Goal: Book appointment/travel/reservation

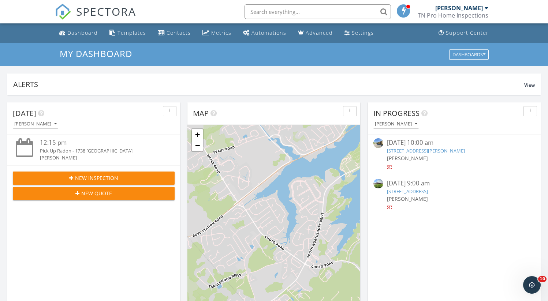
scroll to position [15, 0]
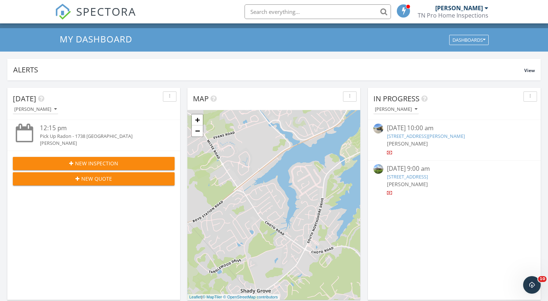
click at [409, 173] on div "09/22/25 9:00 am" at bounding box center [454, 168] width 135 height 9
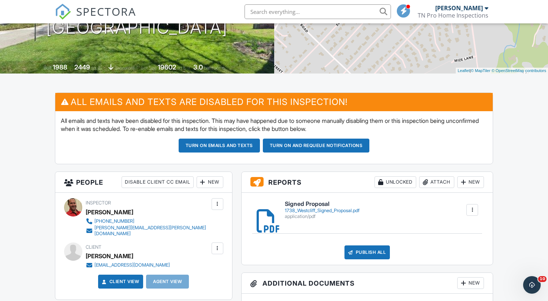
scroll to position [117, 0]
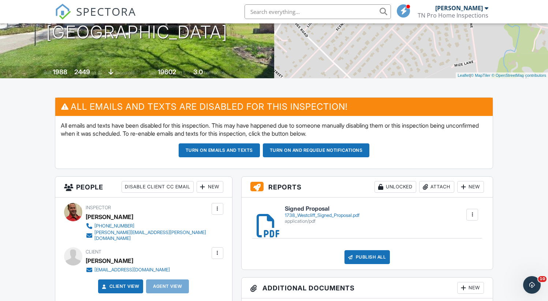
click at [315, 218] on div "1738_Westcliff_Signed_Proposal.pdf" at bounding box center [322, 216] width 75 height 6
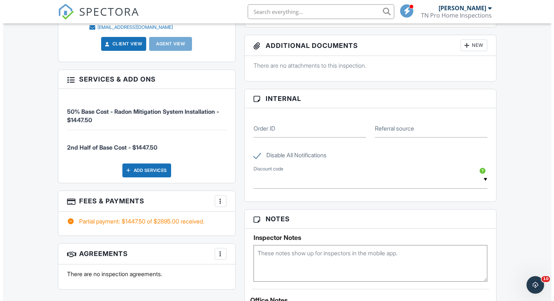
scroll to position [366, 0]
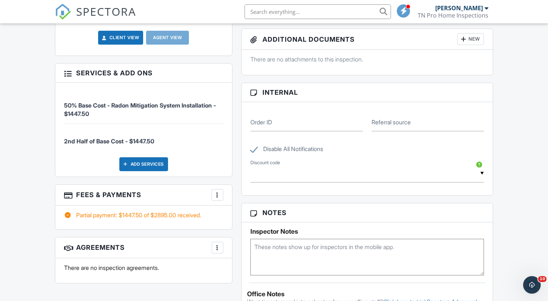
click at [155, 162] on div "Add Services" at bounding box center [143, 165] width 49 height 14
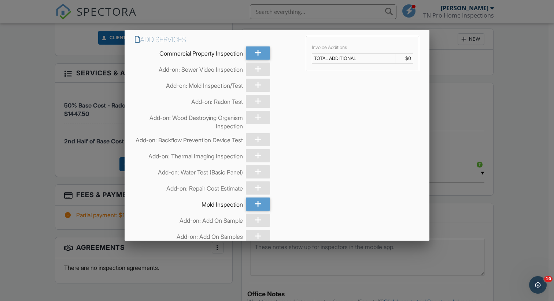
click at [466, 110] on div at bounding box center [277, 151] width 554 height 377
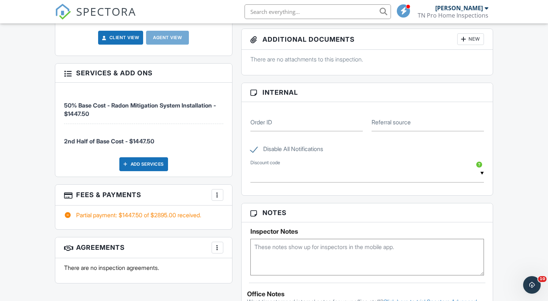
click at [218, 192] on div at bounding box center [217, 195] width 7 height 7
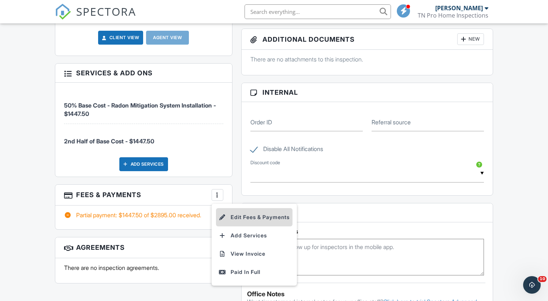
click at [237, 208] on li "Edit Fees & Payments" at bounding box center [254, 217] width 77 height 18
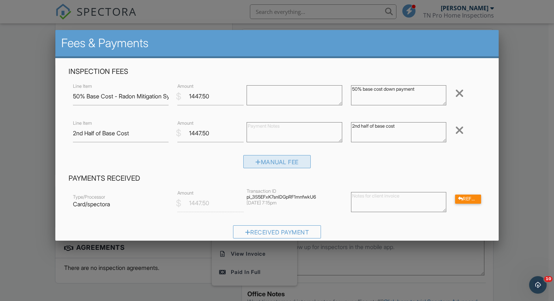
click at [282, 162] on div "Manual Fee" at bounding box center [276, 161] width 67 height 13
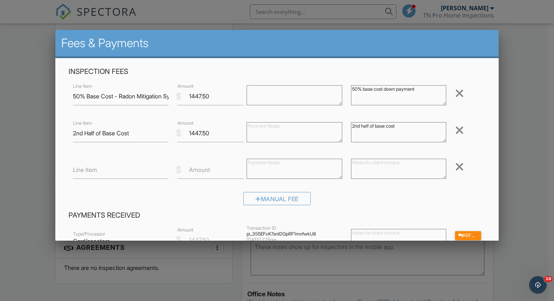
click at [78, 171] on label "Line Item" at bounding box center [85, 170] width 24 height 8
click at [78, 171] on input "Line Item" at bounding box center [120, 170] width 95 height 18
click at [138, 170] on input "Additional Suction Pit" at bounding box center [120, 170] width 95 height 18
click at [142, 171] on input "Additional Suction Pit" at bounding box center [120, 170] width 95 height 18
type input "Additional Suction Pit"
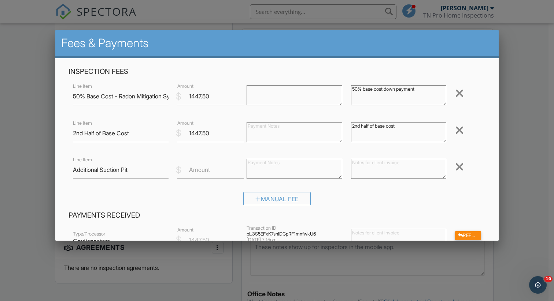
click at [191, 171] on label "Amount" at bounding box center [199, 170] width 21 height 8
click at [191, 171] on input "Amount" at bounding box center [210, 170] width 67 height 18
type input "1795"
click at [288, 171] on textarea at bounding box center [294, 169] width 95 height 20
click at [355, 163] on textarea at bounding box center [398, 169] width 95 height 20
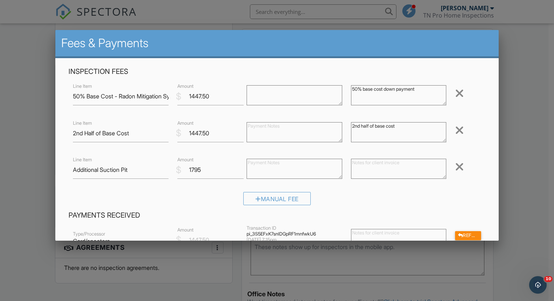
click at [356, 166] on textarea at bounding box center [398, 169] width 95 height 20
click at [363, 163] on textarea "Additional suction pit located in bedroom closet, with a long horizontal pipe r…" at bounding box center [398, 169] width 95 height 20
click at [351, 166] on textarea "Additional suction pit located in bedroom closet, with a long horizontal pipe r…" at bounding box center [398, 169] width 95 height 20
click at [416, 170] on textarea "Installation of an additional suction pit located in the bedroom closet, with a…" at bounding box center [398, 169] width 95 height 20
click at [415, 172] on textarea "Installation of an additional suction pit located in the bedroom closet, with a…" at bounding box center [398, 169] width 95 height 20
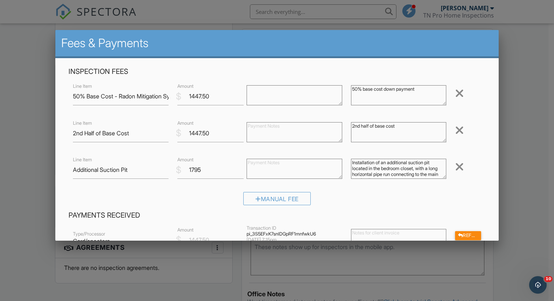
type textarea "Installation of an additional suction pit located in the bedroom closet, with a…"
click at [372, 127] on textarea "2nd half of base cost" at bounding box center [398, 132] width 95 height 20
click at [375, 166] on textarea "Installation of an additional suction pit located in the bedroom closet, with a…" at bounding box center [398, 169] width 95 height 20
click at [366, 132] on textarea "2nd half of base cost" at bounding box center [398, 132] width 95 height 20
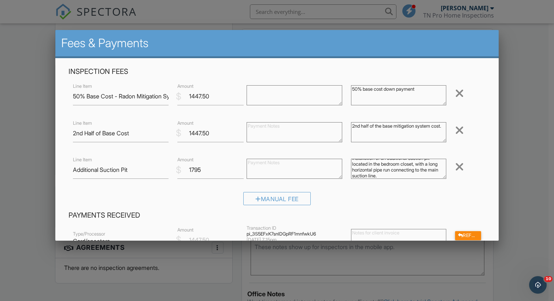
type textarea "2nd half of the base mitigation system cost."
click at [426, 91] on textarea "50% base cost down payment" at bounding box center [398, 95] width 95 height 20
click at [370, 92] on textarea "50% base cost down payment" at bounding box center [398, 95] width 95 height 20
click at [423, 92] on textarea "50% base cost down payment" at bounding box center [398, 95] width 95 height 20
click at [395, 96] on textarea "50% base cost down payment" at bounding box center [398, 95] width 95 height 20
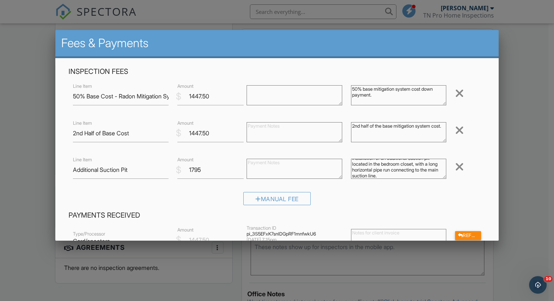
click at [357, 109] on div "50% base cost down payment" at bounding box center [399, 96] width 104 height 29
click at [422, 92] on textarea "50% base cost down payment" at bounding box center [398, 95] width 95 height 20
click at [421, 99] on textarea "50% base cost down payment" at bounding box center [398, 95] width 95 height 20
type textarea "50% base mitigation system cost, down payment."
click at [412, 129] on textarea "2nd half of base cost" at bounding box center [398, 132] width 95 height 20
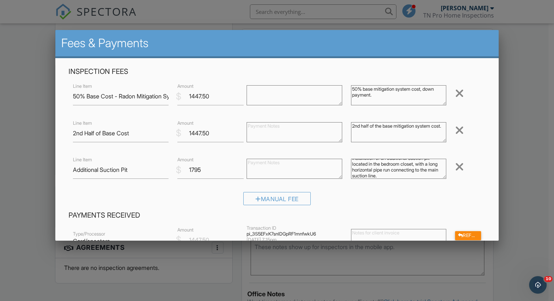
click at [393, 134] on textarea "2nd half of base cost" at bounding box center [398, 132] width 95 height 20
click at [381, 137] on textarea "2nd half of base cost" at bounding box center [398, 132] width 95 height 20
click at [343, 149] on div "Inspection Fees Line Item 50% Base Cost - Radon Mitigation System Installation …" at bounding box center [277, 139] width 426 height 144
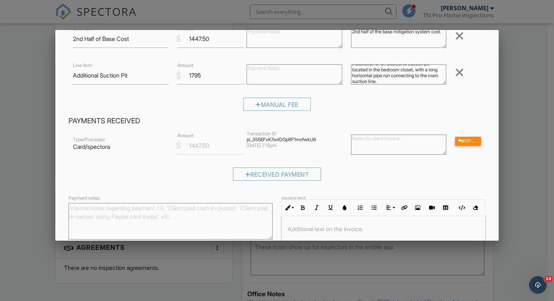
scroll to position [103, 0]
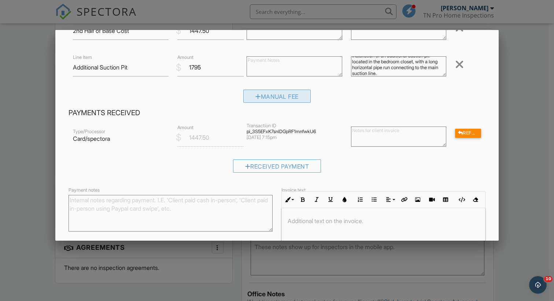
click at [271, 99] on div "Manual Fee" at bounding box center [276, 96] width 67 height 13
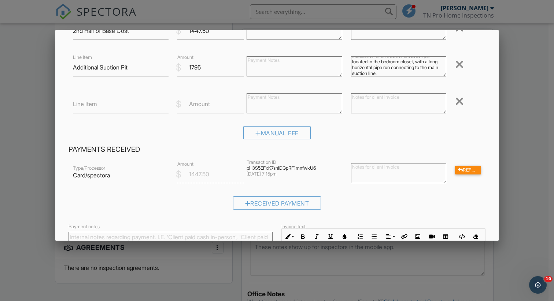
click at [80, 106] on label "Line Item" at bounding box center [85, 104] width 24 height 8
click at [80, 106] on input "Line Item" at bounding box center [120, 105] width 95 height 18
type input "D"
click at [455, 103] on div at bounding box center [459, 102] width 9 height 12
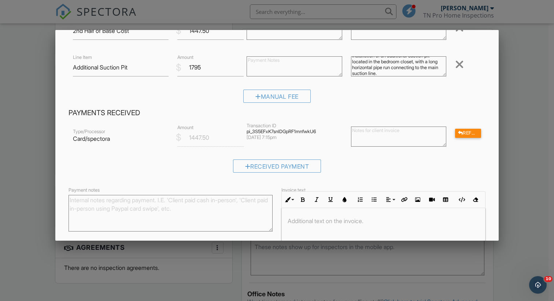
click at [275, 108] on div "Manual Fee" at bounding box center [277, 99] width 417 height 19
click at [324, 93] on div "Manual Fee" at bounding box center [277, 99] width 417 height 19
click at [314, 93] on div "Manual Fee" at bounding box center [277, 99] width 417 height 19
click at [314, 94] on div "Manual Fee" at bounding box center [277, 99] width 417 height 19
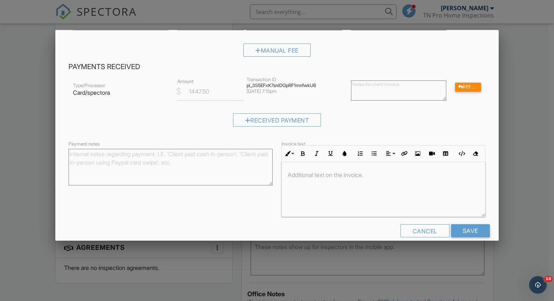
scroll to position [160, 0]
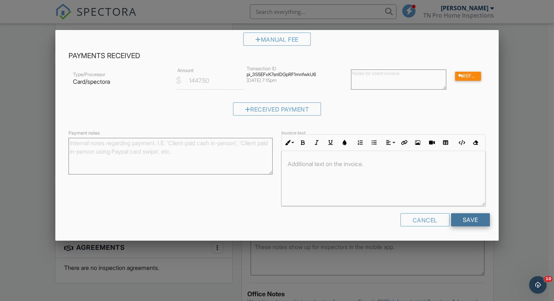
click at [471, 222] on input "Save" at bounding box center [470, 220] width 39 height 13
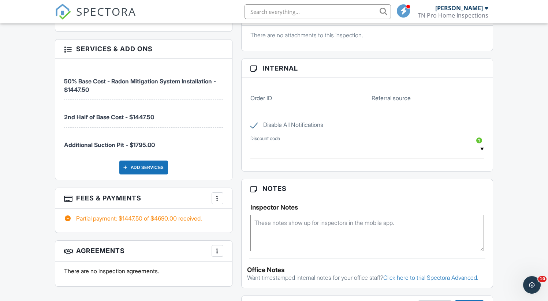
scroll to position [396, 0]
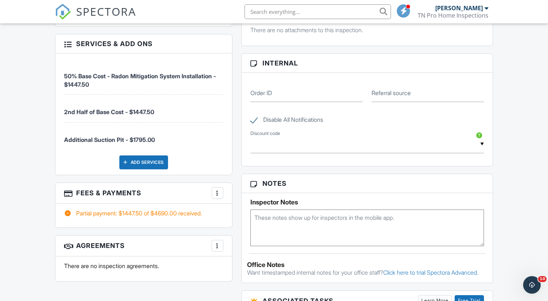
click at [60, 14] on img at bounding box center [63, 12] width 16 height 16
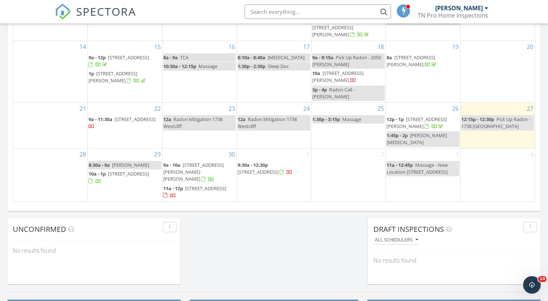
scroll to position [473, 0]
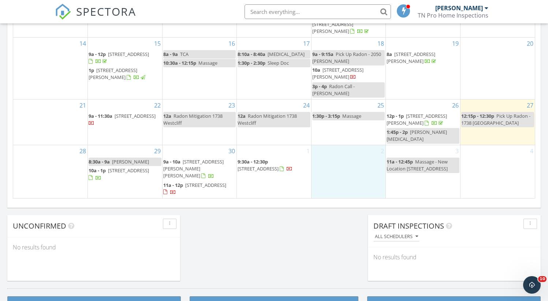
click at [353, 163] on div "2" at bounding box center [349, 171] width 74 height 53
click at [348, 144] on link "Event" at bounding box center [349, 144] width 38 height 12
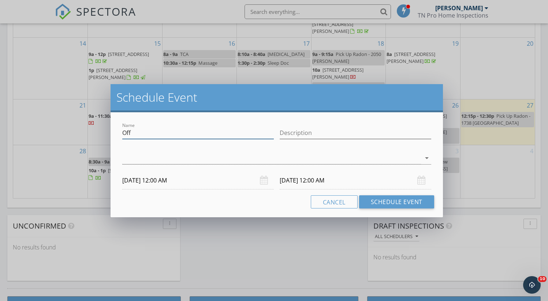
click at [154, 132] on input "Off" at bounding box center [198, 133] width 152 height 12
type input "O"
click at [338, 204] on button "Cancel" at bounding box center [334, 202] width 47 height 13
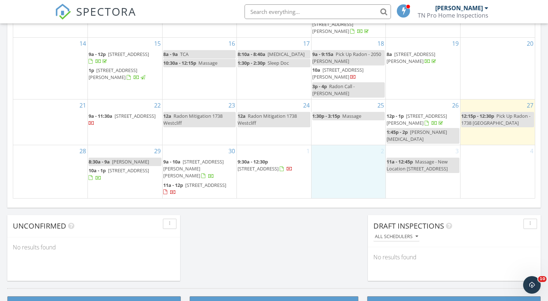
click at [350, 167] on div "2" at bounding box center [349, 171] width 74 height 53
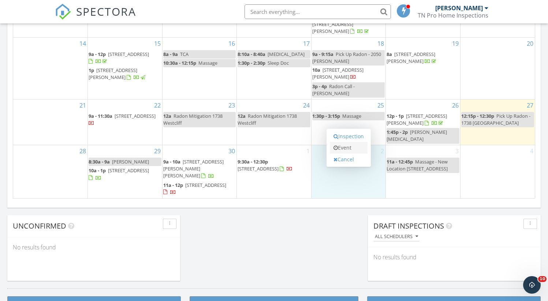
click at [347, 147] on link "Event" at bounding box center [349, 148] width 38 height 12
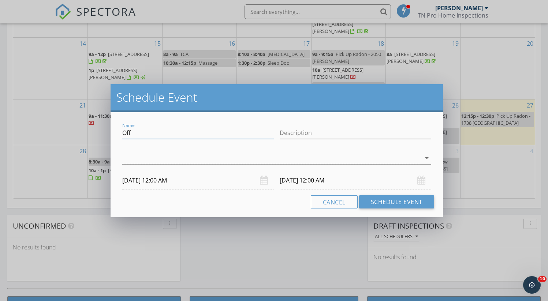
click at [191, 133] on input "Off" at bounding box center [198, 133] width 152 height 12
type input "O"
type input "Radon Mitigation 1738 Westcliff"
click at [138, 160] on div at bounding box center [271, 158] width 299 height 12
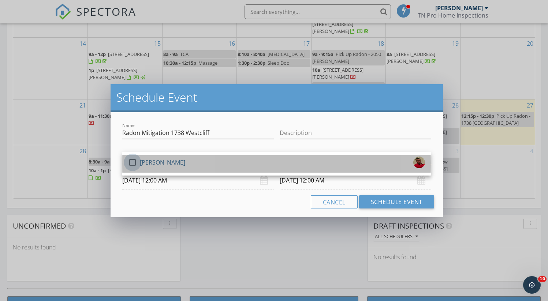
click at [132, 160] on div at bounding box center [132, 162] width 12 height 12
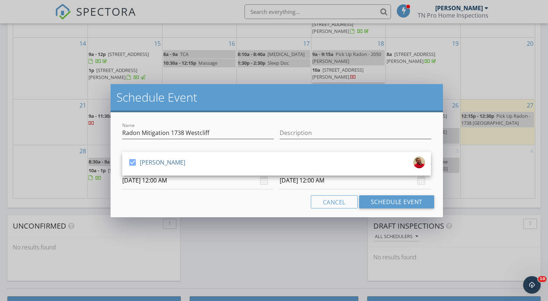
click at [134, 182] on input "10/02/2025 12:00 AM" at bounding box center [198, 181] width 152 height 18
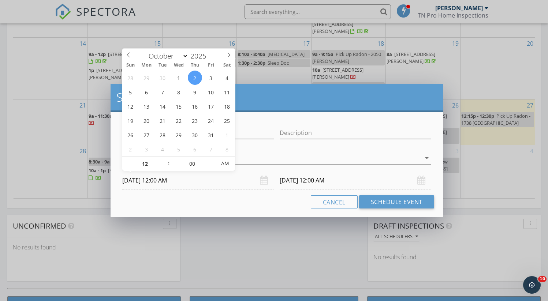
click at [232, 204] on div "Cancel Schedule Event" at bounding box center [276, 202] width 315 height 13
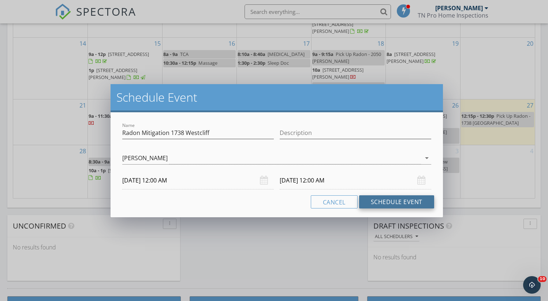
click at [381, 197] on button "Schedule Event" at bounding box center [396, 202] width 75 height 13
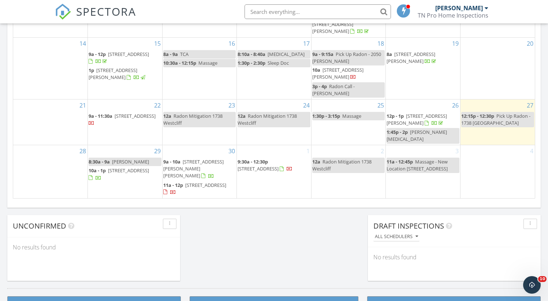
click at [422, 185] on div "3 11a - 12:45p Massage - New Location 830 N Broadway" at bounding box center [423, 171] width 74 height 53
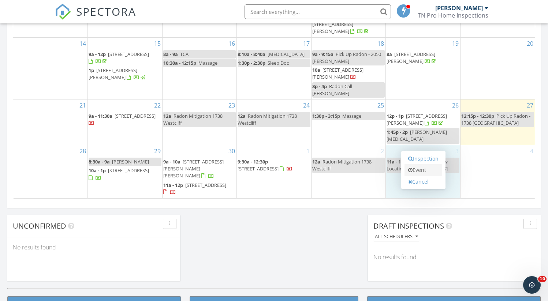
click at [423, 172] on link "Event" at bounding box center [424, 170] width 38 height 12
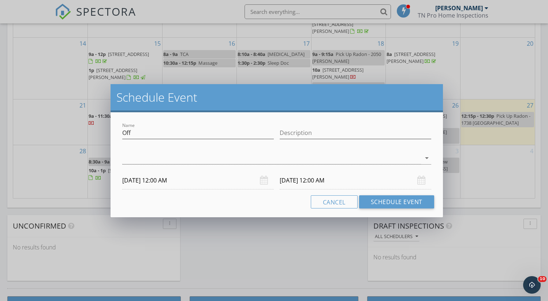
click at [174, 125] on div "Name Off" at bounding box center [198, 135] width 152 height 24
click at [173, 130] on input "Off" at bounding box center [198, 133] width 152 height 12
type input "O"
type input "Radon mitigation 1738 Westcliff"
click at [135, 158] on div at bounding box center [271, 158] width 299 height 12
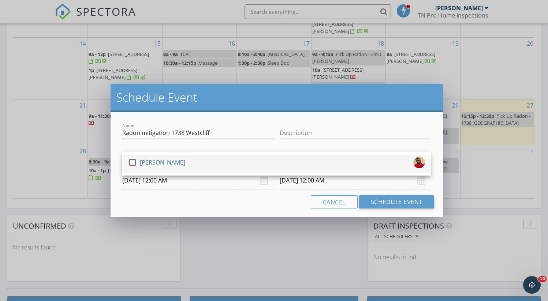
click at [133, 163] on div at bounding box center [132, 162] width 12 height 12
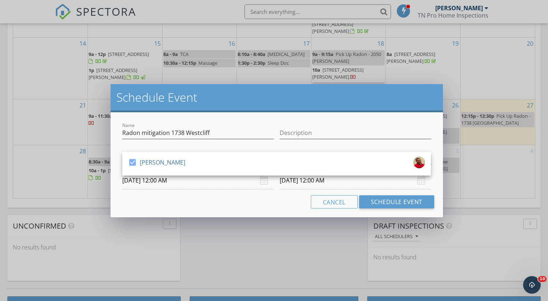
click at [137, 183] on input "10/03/2025 12:00 AM" at bounding box center [198, 181] width 152 height 18
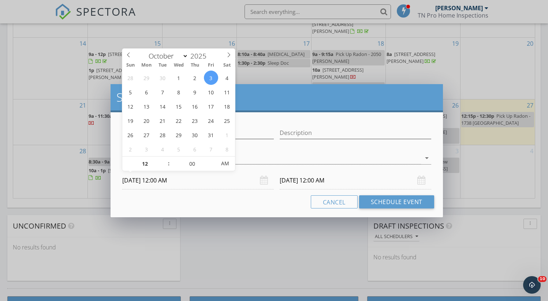
click at [182, 202] on div "Cancel Schedule Event" at bounding box center [276, 202] width 315 height 13
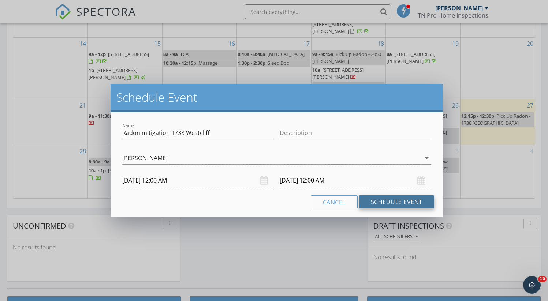
click at [382, 199] on button "Schedule Event" at bounding box center [396, 202] width 75 height 13
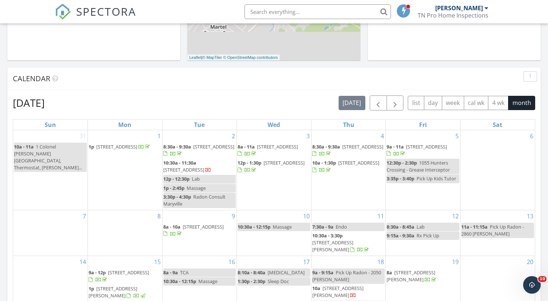
scroll to position [253, 0]
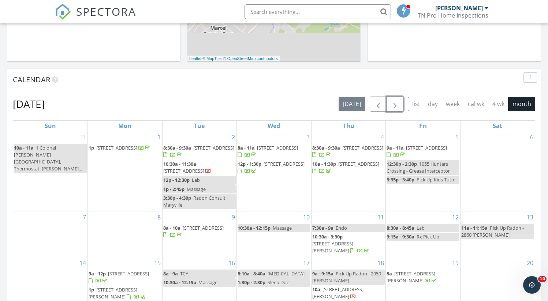
click at [396, 101] on span "button" at bounding box center [395, 104] width 9 height 9
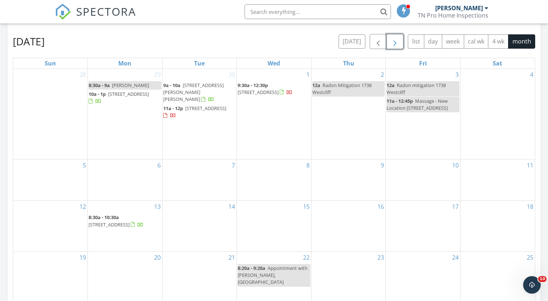
scroll to position [317, 0]
click at [505, 133] on div "4" at bounding box center [498, 113] width 74 height 90
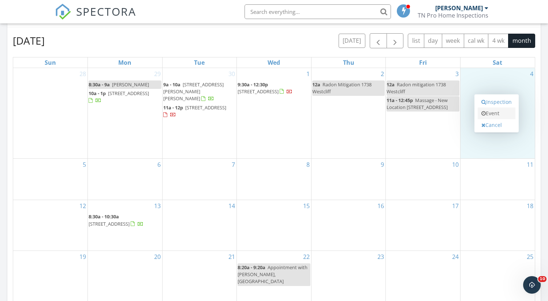
click at [495, 114] on link "Event" at bounding box center [497, 114] width 38 height 12
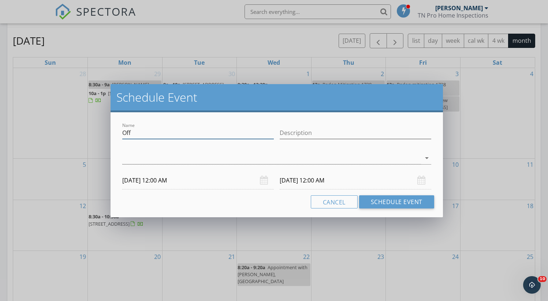
click at [194, 133] on input "Off" at bounding box center [198, 133] width 152 height 12
type input "Off - Beach"
click at [132, 155] on div at bounding box center [271, 158] width 299 height 12
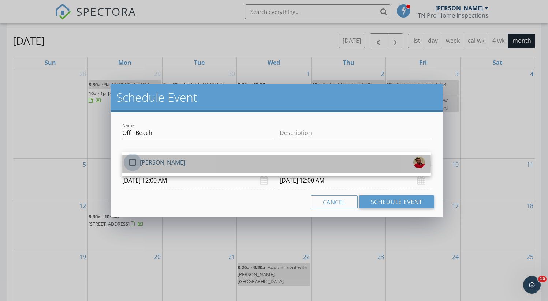
click at [132, 162] on div at bounding box center [132, 162] width 12 height 12
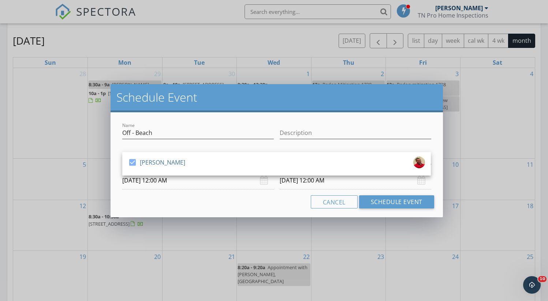
click at [134, 181] on input "10/04/2025 12:00 AM" at bounding box center [198, 181] width 152 height 18
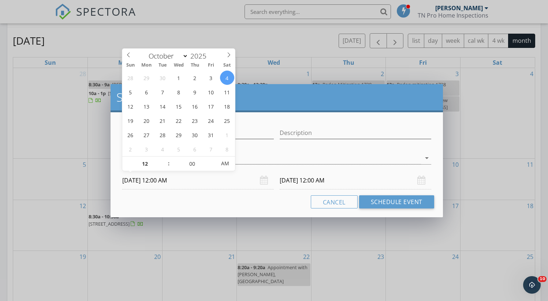
click at [221, 200] on div "Cancel Schedule Event" at bounding box center [276, 202] width 315 height 13
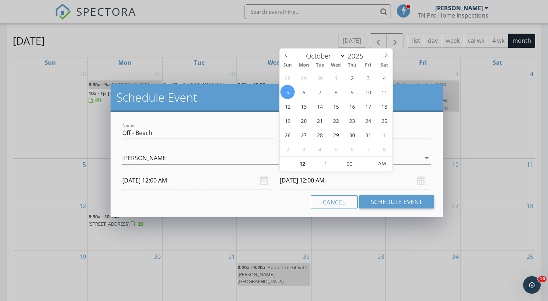
click at [332, 181] on input "10/05/2025 12:00 AM" at bounding box center [356, 181] width 152 height 18
type input "10/12/2025 12:00 AM"
click at [404, 198] on button "Schedule Event" at bounding box center [396, 202] width 75 height 13
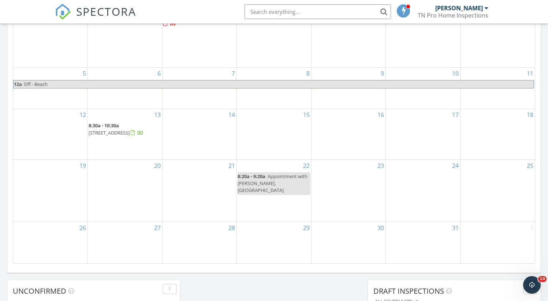
scroll to position [381, 0]
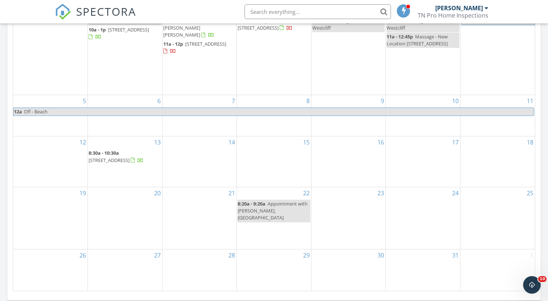
click at [48, 167] on div "12" at bounding box center [50, 162] width 74 height 51
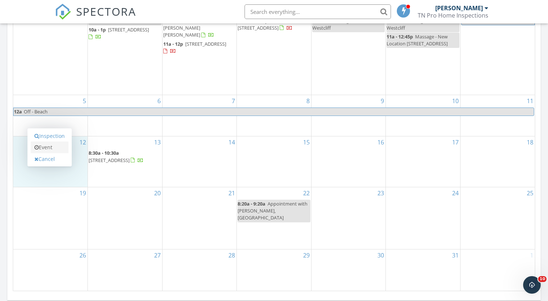
click at [47, 149] on link "Event" at bounding box center [50, 148] width 38 height 12
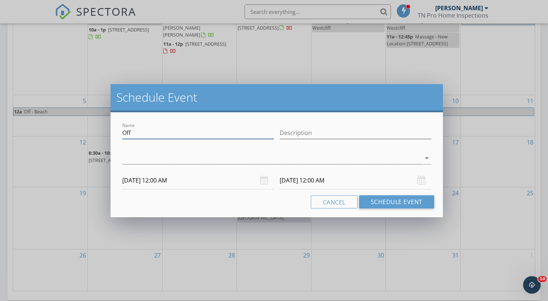
click at [139, 136] on input "Off" at bounding box center [198, 133] width 152 height 12
type input "O"
type input "Pick Up Radon - 1738 Westcliff"
click at [132, 154] on div at bounding box center [271, 158] width 299 height 12
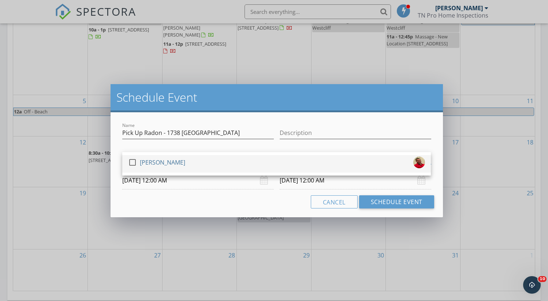
click at [133, 162] on div at bounding box center [132, 162] width 12 height 12
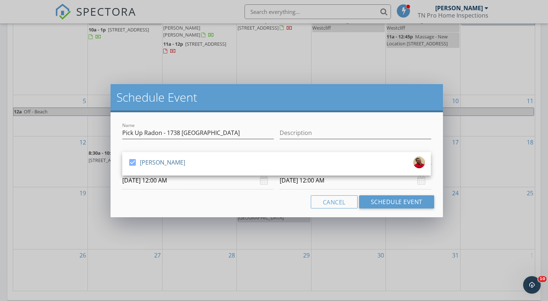
click at [138, 181] on input "10/12/2025 12:00 AM" at bounding box center [198, 181] width 152 height 18
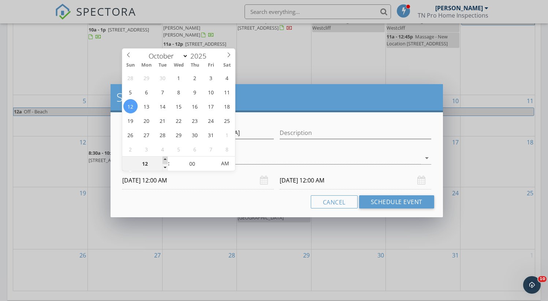
type input "01"
type input "10/12/2025 1:00 AM"
click at [166, 159] on span at bounding box center [165, 160] width 5 height 7
type input "10/13/2025 1:00 AM"
type input "02"
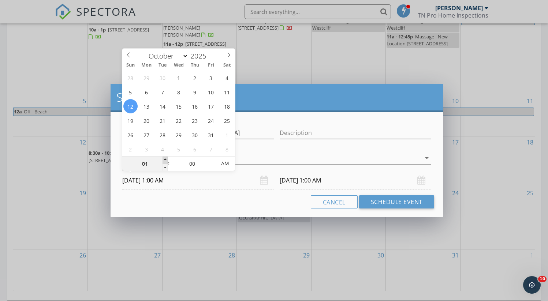
type input "10/12/2025 2:00 AM"
click at [166, 159] on span at bounding box center [165, 160] width 5 height 7
type input "03"
type input "10/12/2025 3:00 AM"
click at [166, 159] on span at bounding box center [165, 160] width 5 height 7
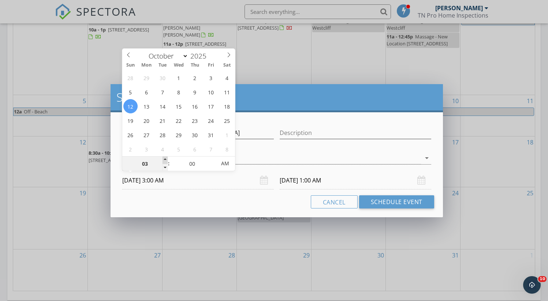
type input "04"
type input "10/12/2025 4:00 AM"
click at [166, 159] on span at bounding box center [165, 160] width 5 height 7
type input "05"
type input "10/12/2025 5:00 AM"
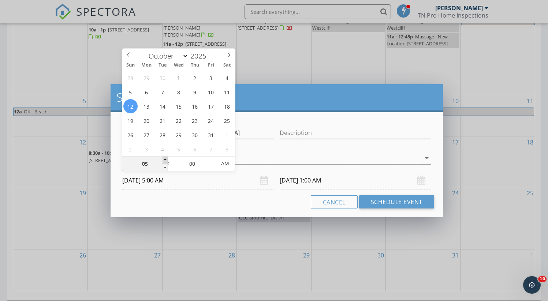
click at [166, 159] on span at bounding box center [165, 160] width 5 height 7
type input "10/13/2025 5:00 AM"
type input "06"
type input "10/12/2025 6:00 AM"
click at [166, 159] on span at bounding box center [165, 160] width 5 height 7
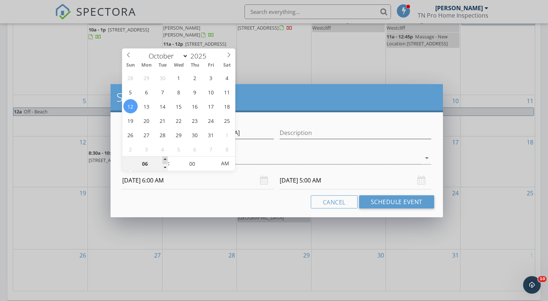
type input "07"
type input "10/12/2025 7:00 AM"
click at [166, 159] on span at bounding box center [165, 160] width 5 height 7
type input "08"
type input "10/12/2025 8:00 AM"
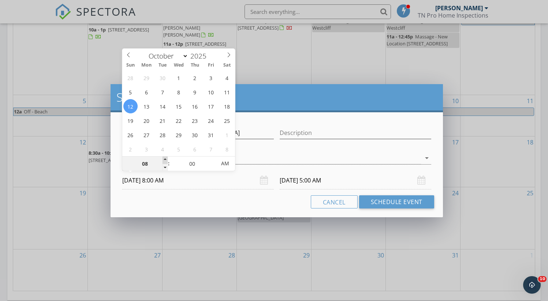
type input "10/13/2025 8:00 AM"
click at [166, 159] on span at bounding box center [165, 160] width 5 height 7
type input "09"
type input "10/12/2025 9:00 AM"
click at [166, 159] on span at bounding box center [165, 160] width 5 height 7
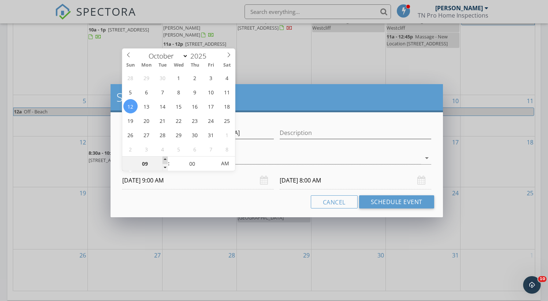
type input "10"
type input "10/12/2025 10:00 AM"
click at [166, 159] on span at bounding box center [165, 160] width 5 height 7
type input "11"
type input "10/12/2025 11:00 AM"
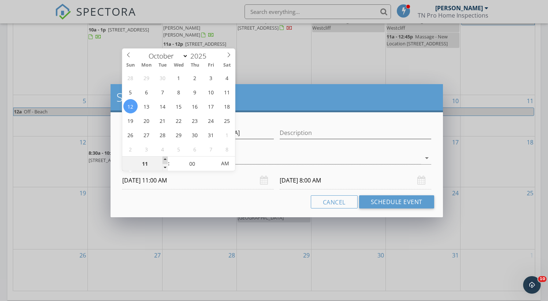
click at [166, 159] on span at bounding box center [165, 160] width 5 height 7
type input "10/13/2025 11:00 AM"
type input "10"
type input "10/12/2025 10:00 AM"
click at [166, 166] on span at bounding box center [165, 167] width 5 height 7
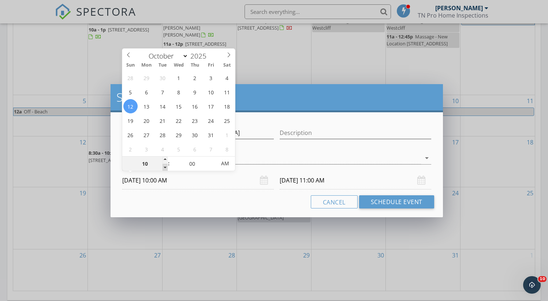
type input "10/13/2025 10:00 AM"
type input "11"
type input "10/12/2025 11:00 AM"
click at [166, 159] on span at bounding box center [165, 160] width 5 height 7
type input "10/13/2025 11:00 AM"
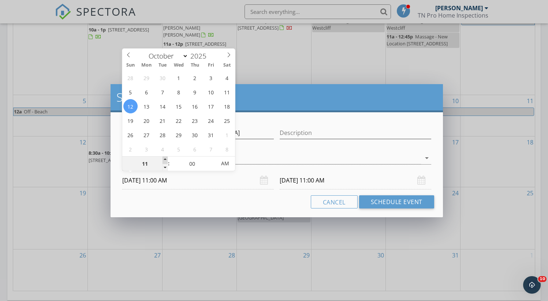
type input "12"
type input "10/12/2025 12:00 PM"
click at [165, 160] on span at bounding box center [165, 160] width 5 height 7
click at [166, 197] on div "Cancel Schedule Event" at bounding box center [276, 202] width 315 height 13
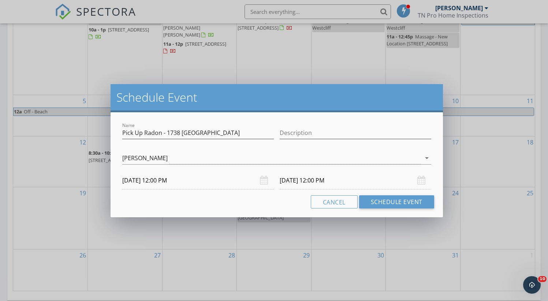
click at [311, 180] on input "10/13/2025 12:00 PM" at bounding box center [356, 181] width 152 height 18
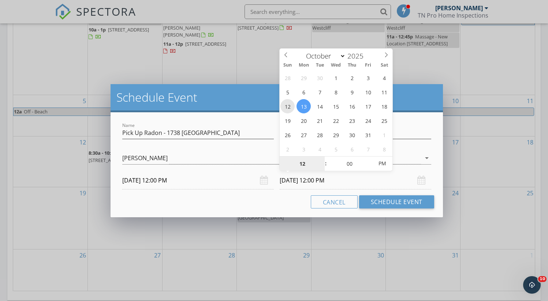
type input "10/12/2025 12:00 PM"
type input "05"
type input "10/12/2025 12:05 PM"
click at [370, 160] on span at bounding box center [369, 160] width 5 height 7
type input "10"
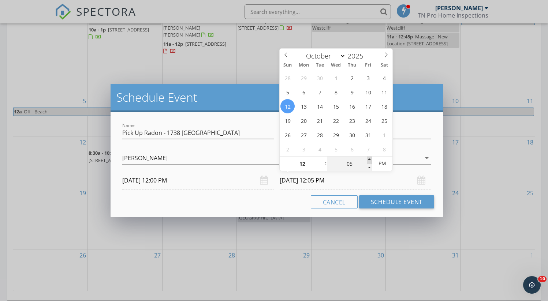
type input "10/12/2025 12:10 PM"
click at [370, 160] on span at bounding box center [369, 160] width 5 height 7
type input "15"
type input "10/12/2025 12:15 PM"
click at [370, 160] on span at bounding box center [369, 160] width 5 height 7
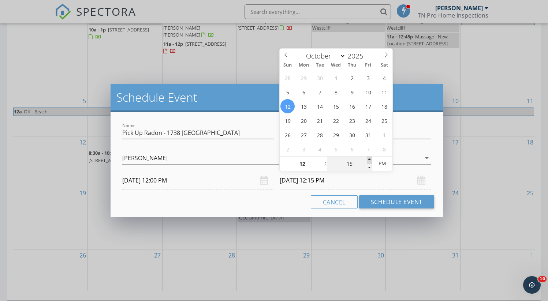
type input "20"
type input "10/12/2025 12:20 PM"
click at [370, 160] on span at bounding box center [369, 160] width 5 height 7
type input "25"
type input "10/12/2025 12:25 PM"
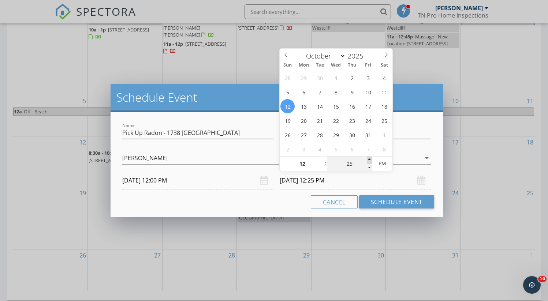
click at [370, 160] on span at bounding box center [369, 160] width 5 height 7
type input "20"
type input "10/12/2025 12:20 PM"
click at [370, 166] on span at bounding box center [369, 167] width 5 height 7
type input "15"
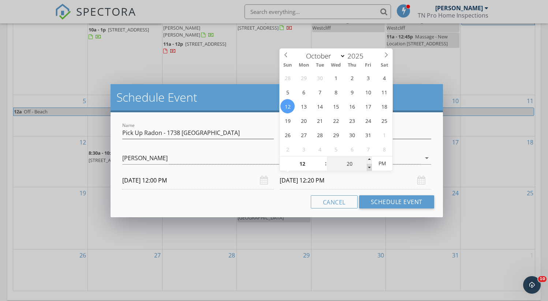
type input "10/12/2025 12:15 PM"
click at [370, 166] on span at bounding box center [369, 167] width 5 height 7
click at [283, 201] on div "Cancel Schedule Event" at bounding box center [276, 202] width 315 height 13
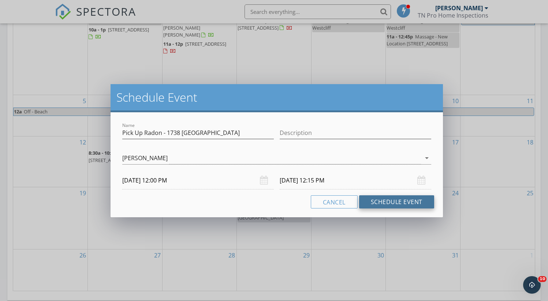
click at [380, 201] on button "Schedule Event" at bounding box center [396, 202] width 75 height 13
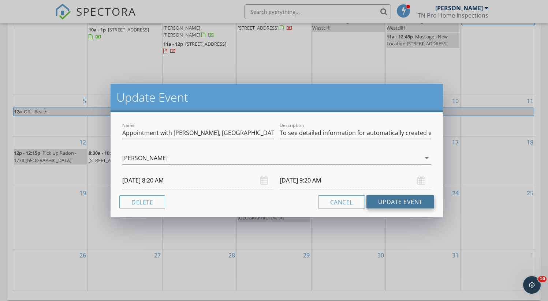
click at [406, 201] on button "Update Event" at bounding box center [401, 202] width 68 height 13
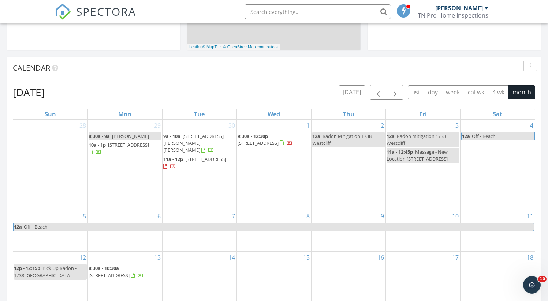
scroll to position [266, 0]
click at [391, 93] on span "button" at bounding box center [395, 92] width 9 height 9
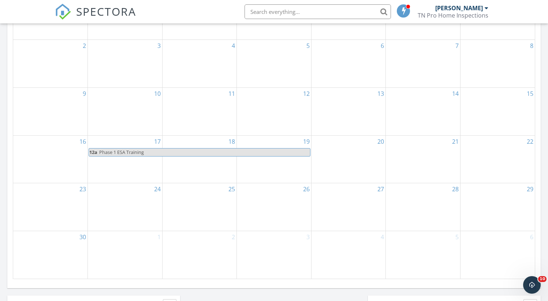
scroll to position [398, 0]
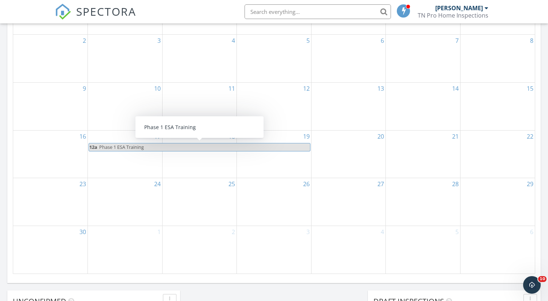
click at [211, 149] on span "Phase 1 ESA Training" at bounding box center [204, 148] width 211 height 8
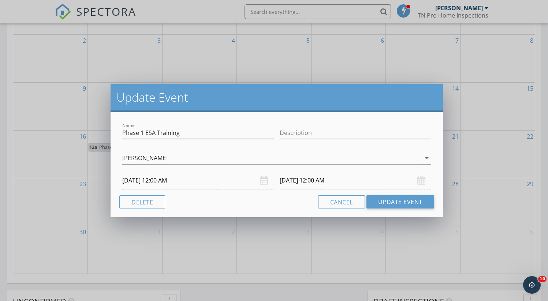
click at [205, 133] on input "Phase 1 ESA Training" at bounding box center [198, 133] width 152 height 12
type input "Phase 1 ESA Training TEI"
click at [379, 199] on button "Update Event" at bounding box center [401, 202] width 68 height 13
